Goal: Communication & Community: Answer question/provide support

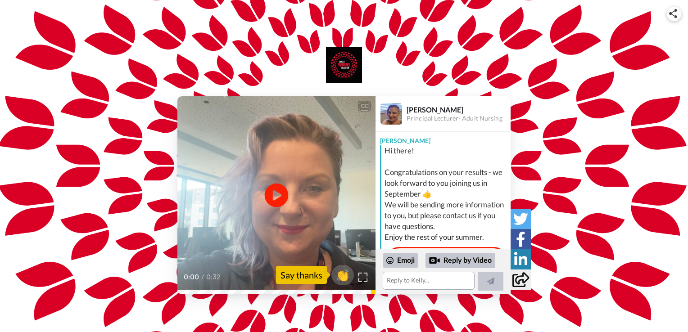
click at [277, 191] on icon at bounding box center [277, 196] width 24 height 24
click at [432, 276] on textarea at bounding box center [429, 281] width 92 height 18
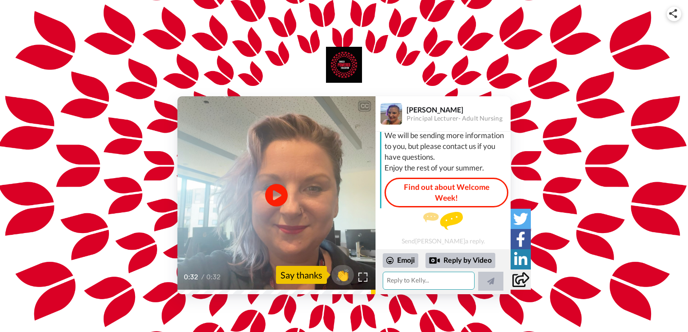
click at [433, 284] on textarea at bounding box center [429, 281] width 92 height 18
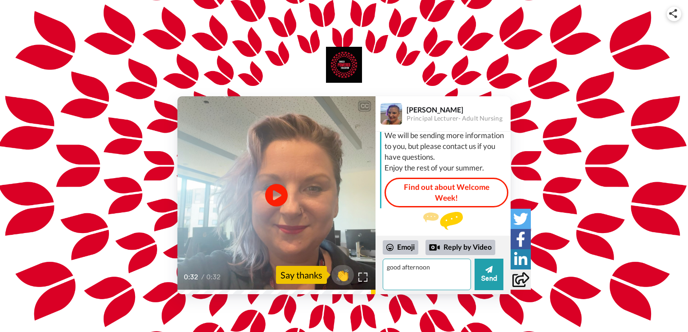
click at [389, 269] on textarea "good afternoon" at bounding box center [427, 275] width 88 height 32
click at [431, 267] on textarea "Good afternoon" at bounding box center [427, 275] width 88 height 32
click at [416, 276] on textarea "Good afternoon [PERSON_NAME] and thank you for your kind welcome" at bounding box center [427, 275] width 88 height 32
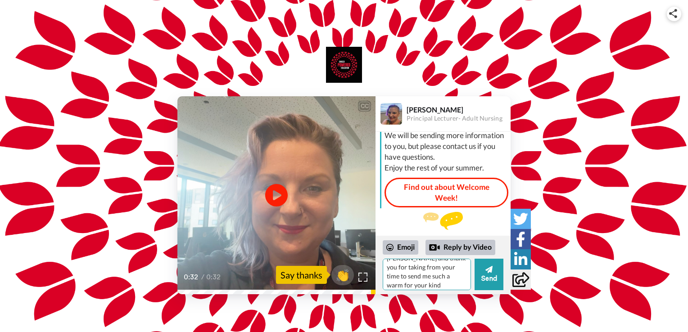
click at [445, 275] on textarea "Good afternoon [PERSON_NAME] and thank you for taking from your time to send me…" at bounding box center [427, 275] width 88 height 32
click at [434, 280] on textarea "Good afternoon [PERSON_NAME] and thank you for taking from your time to send me…" at bounding box center [427, 275] width 88 height 32
click at [407, 289] on textarea "Good afternoon [PERSON_NAME] and thank you for taking from your time to send me…" at bounding box center [427, 275] width 88 height 32
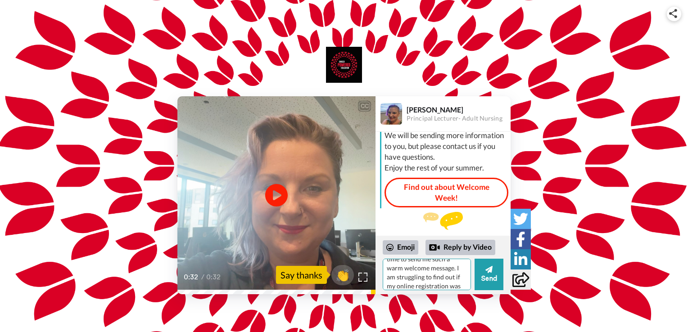
scroll to position [39, 0]
drag, startPoint x: 407, startPoint y: 289, endPoint x: 400, endPoint y: 285, distance: 8.5
click at [400, 285] on textarea "Good afternoon [PERSON_NAME] and thank you for taking from your time to send me…" at bounding box center [427, 275] width 88 height 32
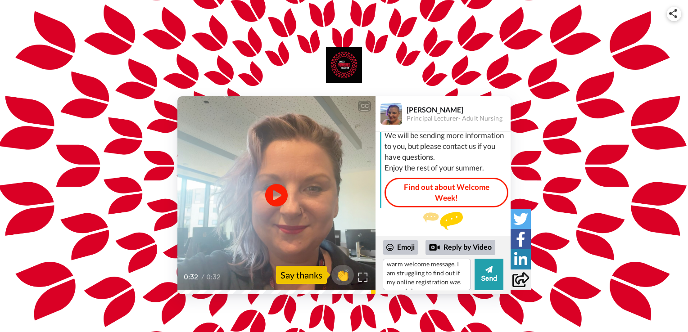
click at [415, 303] on div "CC Play/Pause 0:32 / 0:32 👏 Say thanks [PERSON_NAME] Principal Lecturer- Adult …" at bounding box center [344, 160] width 688 height 321
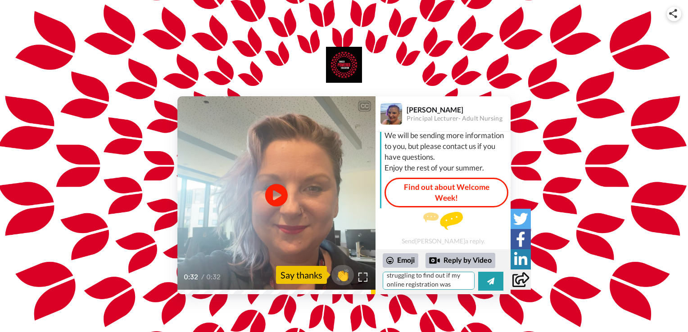
scroll to position [53, 0]
click at [404, 282] on textarea "Good afternoon [PERSON_NAME] and thank you for taking from your time to send me…" at bounding box center [429, 281] width 92 height 18
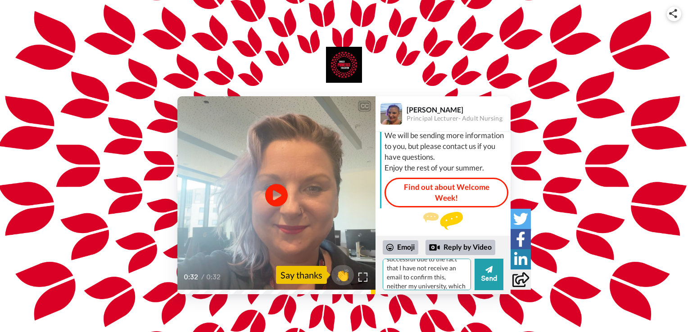
scroll to position [84, 0]
click at [392, 278] on textarea "Good afternoon [PERSON_NAME] and thank you for taking from your time to send me…" at bounding box center [427, 275] width 88 height 32
click at [413, 284] on textarea "Good afternoon [PERSON_NAME] and thank you for taking from your time to send me…" at bounding box center [427, 275] width 88 height 32
click at [426, 283] on textarea "Good afternoon [PERSON_NAME] and thank you for taking from your time to send me…" at bounding box center [427, 275] width 88 height 32
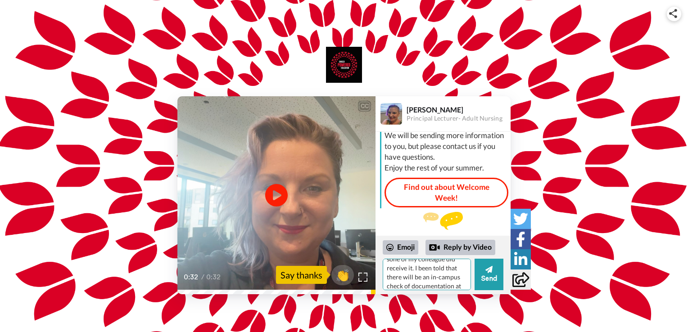
click at [436, 285] on textarea "Good afternoon [PERSON_NAME] and thank you for taking from your time to send me…" at bounding box center [427, 275] width 88 height 32
click at [451, 287] on textarea "Good afternoon [PERSON_NAME] and thank you for taking from your time to send me…" at bounding box center [427, 275] width 88 height 32
click at [398, 286] on textarea "Good afternoon [PERSON_NAME] and thank you for taking from your time to send me…" at bounding box center [427, 275] width 88 height 32
click at [441, 286] on textarea "Good afternoon [PERSON_NAME] and thank you for taking from your time to send me…" at bounding box center [427, 275] width 88 height 32
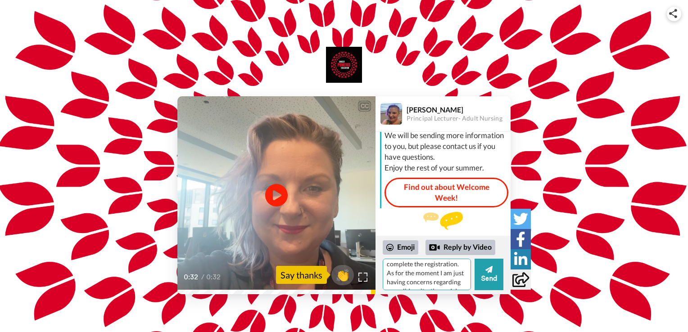
scroll to position [161, 0]
click at [425, 288] on textarea "Good afternoon [PERSON_NAME] and thank you for taking from your time to send me…" at bounding box center [427, 275] width 88 height 32
click at [470, 289] on textarea "Good afternoon [PERSON_NAME] and thank you for taking from your time to send me…" at bounding box center [427, 275] width 88 height 32
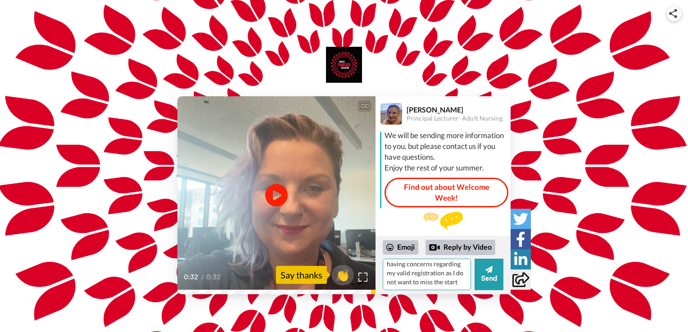
click at [470, 289] on textarea "Good afternoon [PERSON_NAME] and thank you for taking from your time to send me…" at bounding box center [427, 275] width 88 height 32
click at [462, 286] on textarea "Good afternoon [PERSON_NAME] and thank you for taking from your time to send me…" at bounding box center [427, 275] width 88 height 32
click at [402, 278] on textarea "Good afternoon [PERSON_NAME] and thank you for taking from your time to send me…" at bounding box center [427, 275] width 88 height 32
click at [411, 280] on textarea "Good afternoon [PERSON_NAME] and thank you for taking from your time to send me…" at bounding box center [427, 275] width 88 height 32
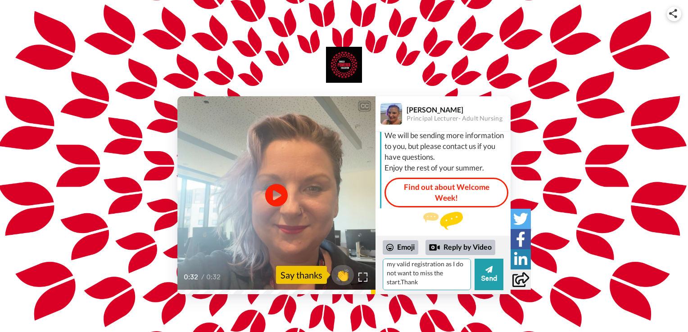
click at [422, 283] on textarea "Good afternoon [PERSON_NAME] and thank you for taking from your time to send me…" at bounding box center [427, 275] width 88 height 32
click at [432, 284] on textarea "Good afternoon [PERSON_NAME] and thank you for taking from your time to send me…" at bounding box center [427, 275] width 88 height 32
click at [466, 290] on textarea "Good afternoon [PERSON_NAME] and thank you for taking from your time to send me…" at bounding box center [427, 275] width 88 height 32
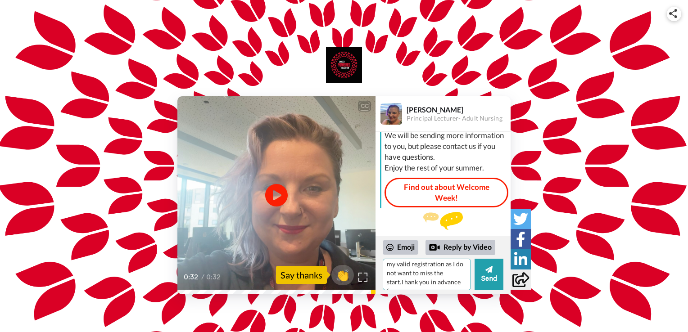
scroll to position [192, 0]
click at [429, 279] on textarea "Good afternoon [PERSON_NAME] and thank you for taking from your time to send me…" at bounding box center [427, 275] width 88 height 32
click at [401, 271] on textarea "Good afternoon [PERSON_NAME] and thank you for taking from your time to send me…" at bounding box center [427, 275] width 88 height 32
click at [461, 281] on textarea "Good afternoon [PERSON_NAME] and thank you for taking from your time to send me…" at bounding box center [427, 275] width 88 height 32
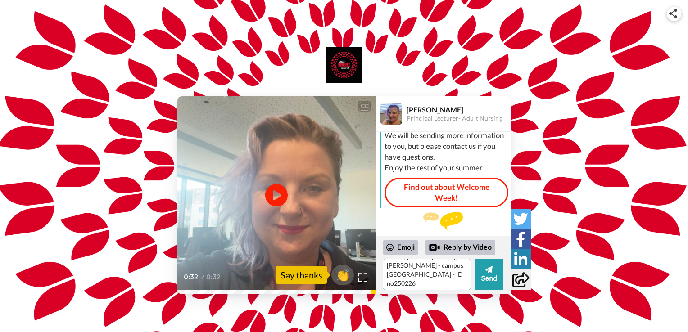
scroll to position [219, 0]
click at [403, 281] on textarea "Good afternoon [PERSON_NAME] and thank you for taking from your time to send me…" at bounding box center [427, 275] width 88 height 32
click at [402, 282] on textarea "Good afternoon [PERSON_NAME] and thank you for taking from your time to send me…" at bounding box center [427, 275] width 88 height 32
click at [430, 282] on textarea "Good afternoon [PERSON_NAME] and thank you for taking from your time to send me…" at bounding box center [427, 275] width 88 height 32
type textarea "Good afternoon [PERSON_NAME] and thank you for taking from your time to send me…"
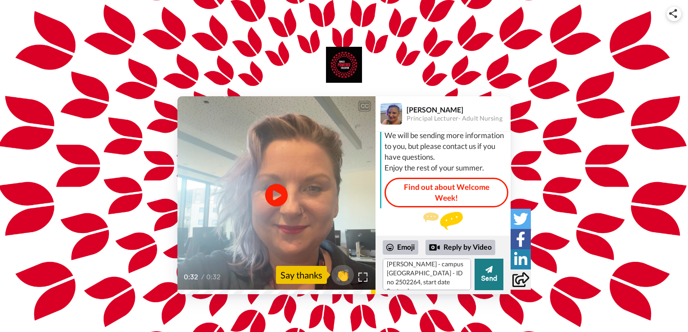
click at [491, 272] on icon at bounding box center [488, 269] width 7 height 7
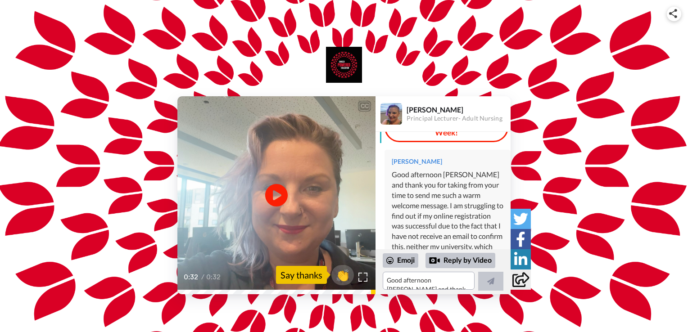
scroll to position [153, 0]
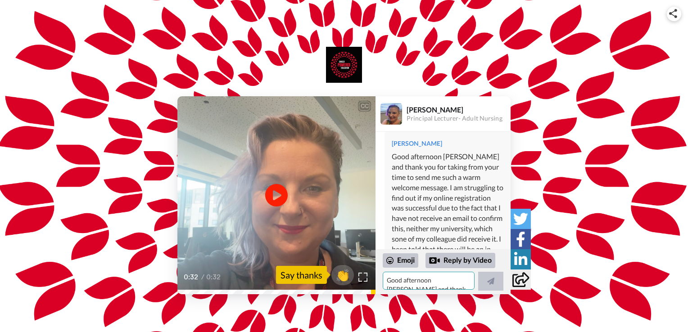
click at [439, 275] on textarea "Good afternoon [PERSON_NAME] and thank you for taking from your time to send me…" at bounding box center [429, 281] width 92 height 18
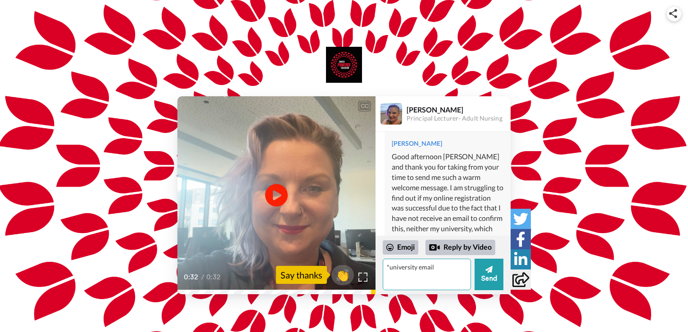
type textarea "*university email"
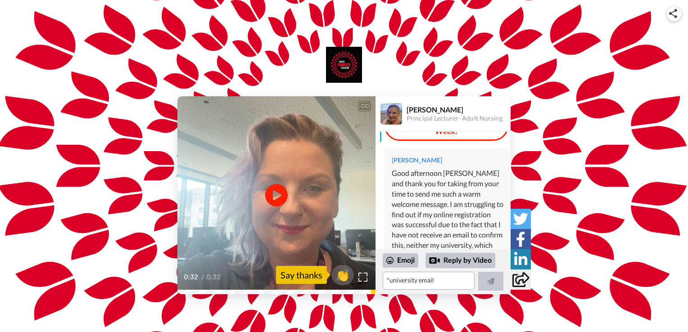
scroll to position [90, 0]
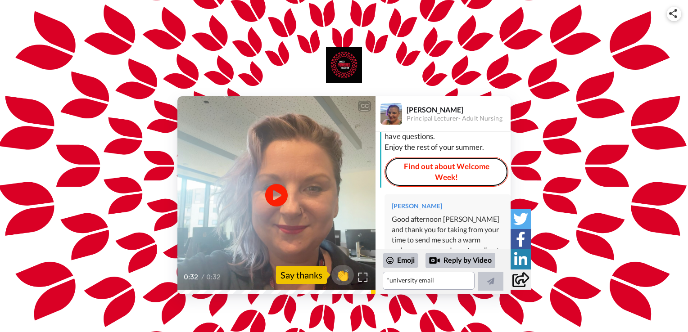
click at [443, 164] on link "Find out about Welcome Week!" at bounding box center [446, 172] width 124 height 30
